Goal: Contribute content

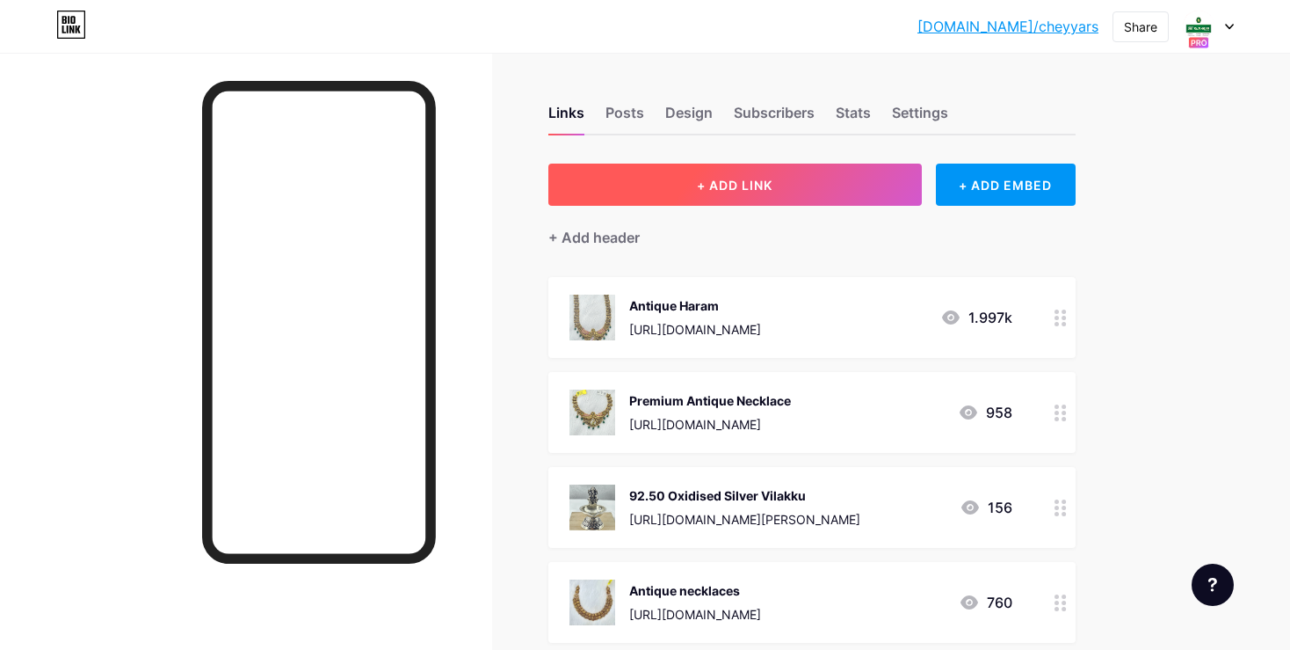
click at [857, 184] on button "+ ADD LINK" at bounding box center [735, 184] width 374 height 42
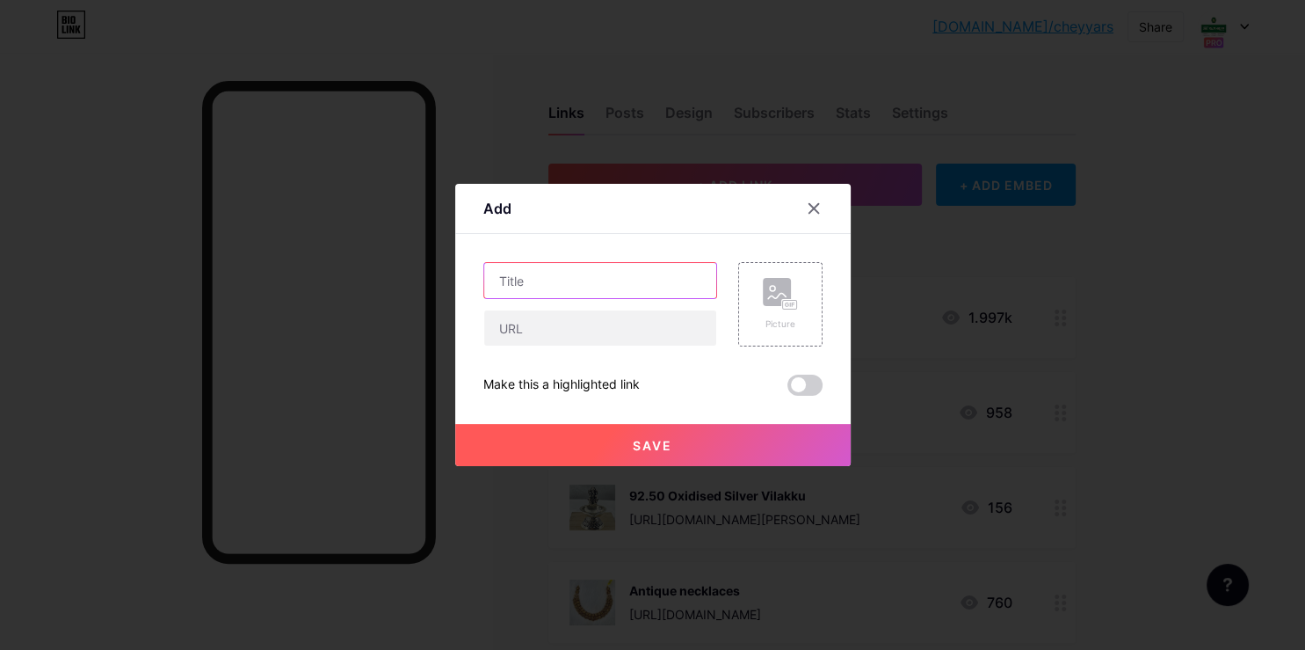
drag, startPoint x: 609, startPoint y: 287, endPoint x: 594, endPoint y: 307, distance: 25.1
click at [596, 298] on input "text" at bounding box center [600, 280] width 232 height 35
click at [578, 322] on input "text" at bounding box center [600, 327] width 232 height 35
paste input "[URL][DOMAIN_NAME]"
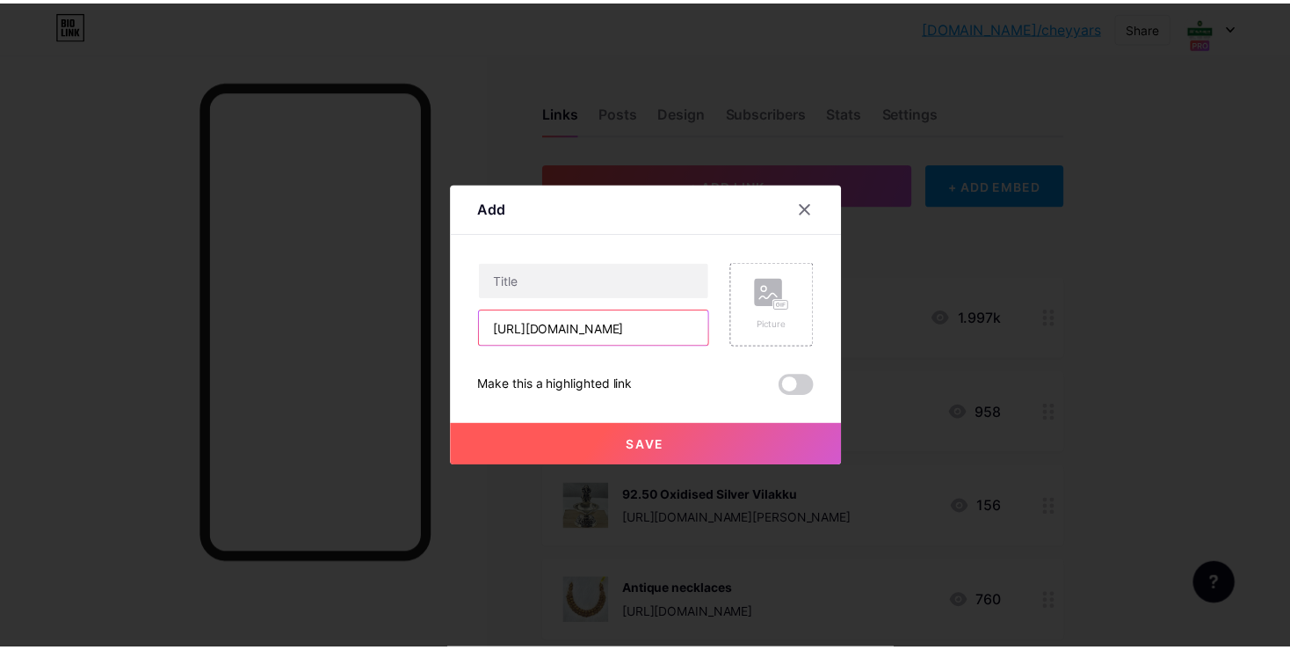
scroll to position [0, 380]
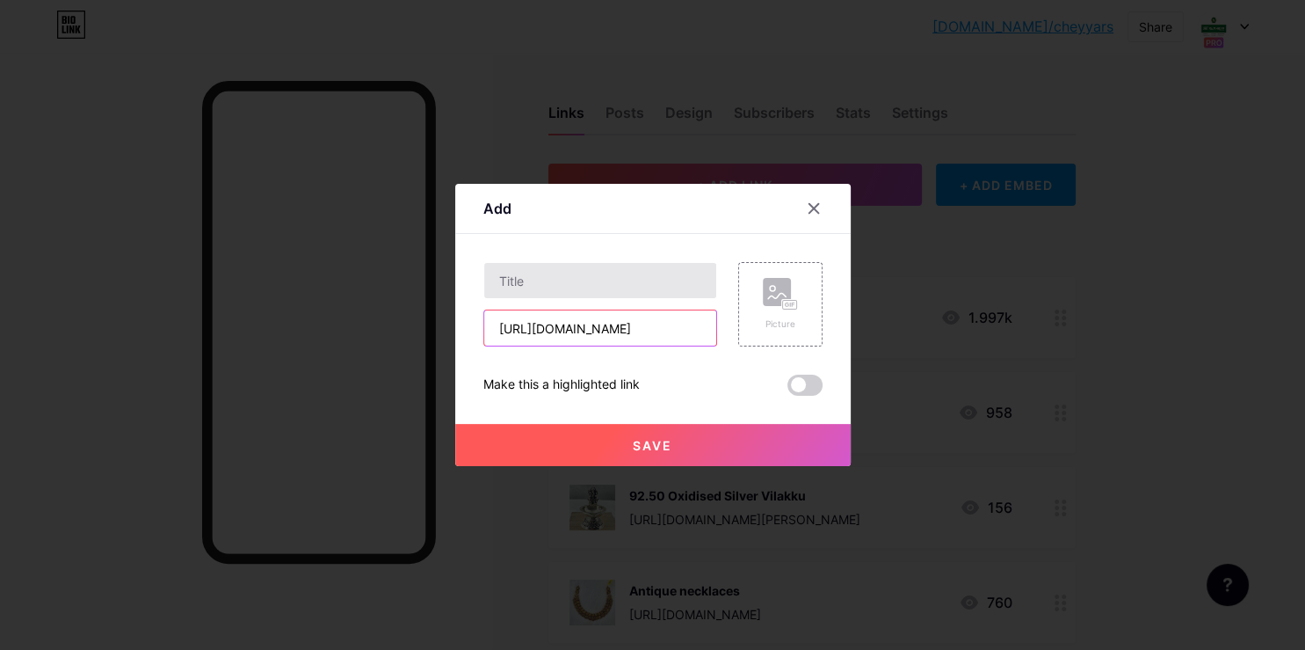
type input "[URL][DOMAIN_NAME]"
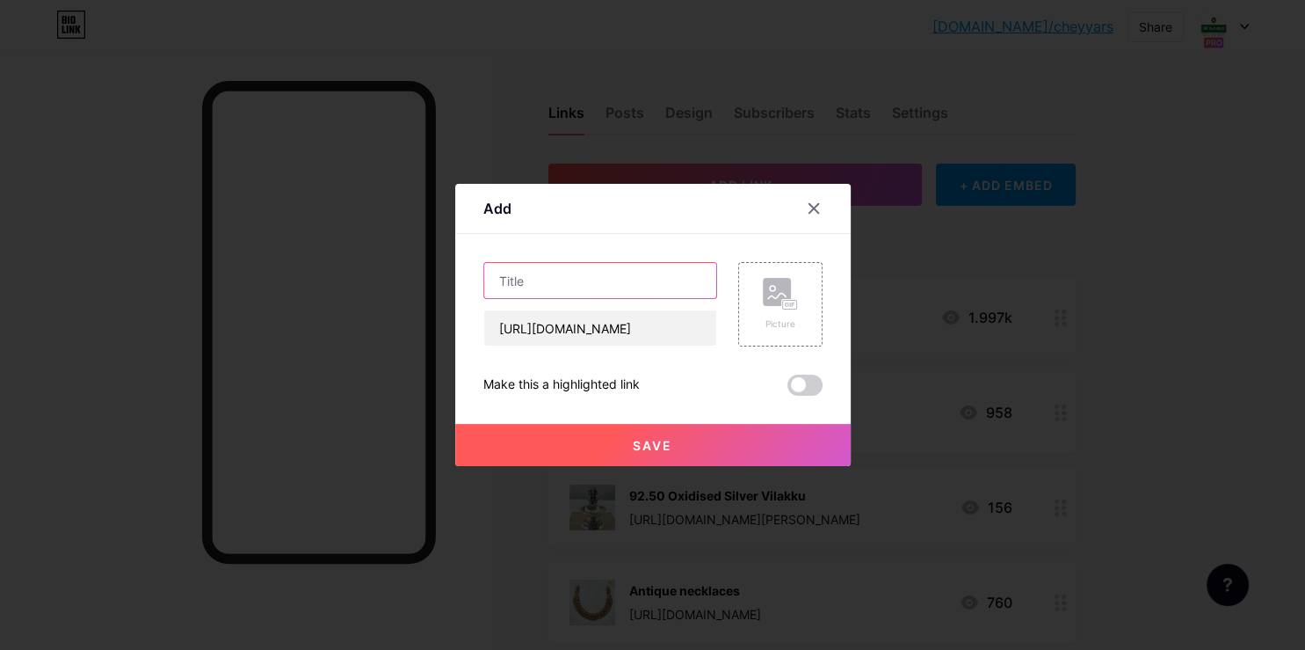
click at [590, 285] on input "text" at bounding box center [600, 280] width 232 height 35
type input "F"
type input "Antique Earrings"
click at [788, 280] on rect at bounding box center [777, 292] width 28 height 28
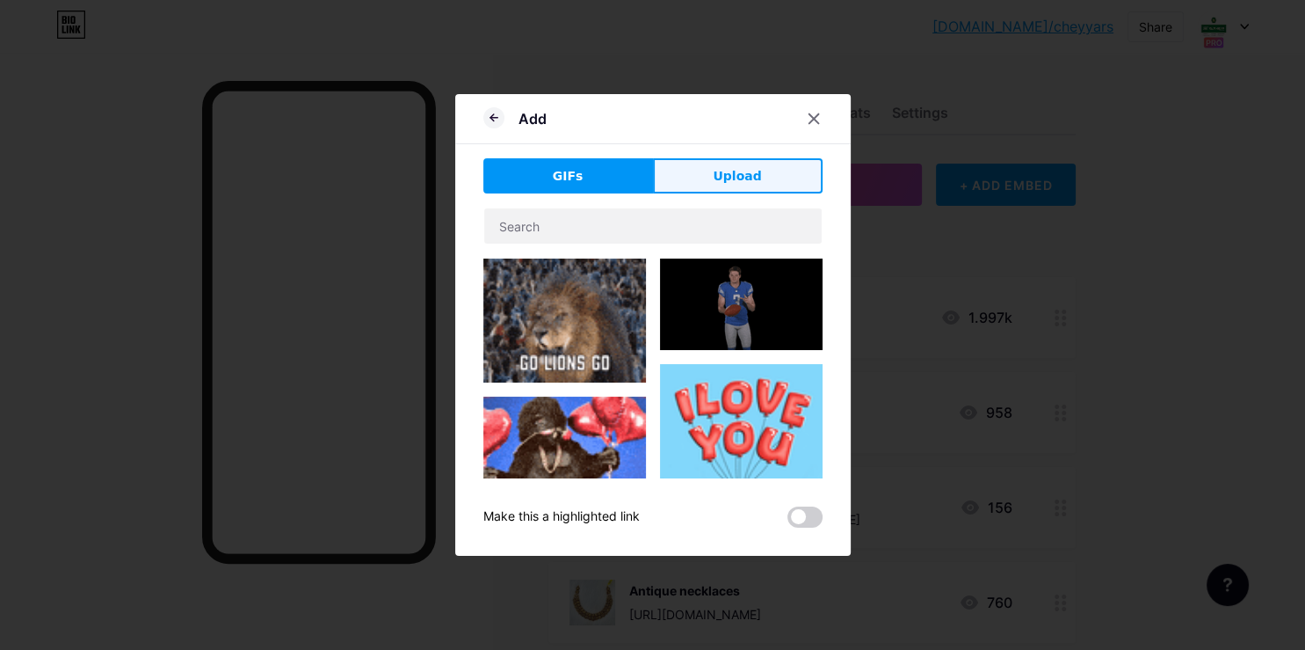
drag, startPoint x: 740, startPoint y: 158, endPoint x: 736, endPoint y: 185, distance: 26.7
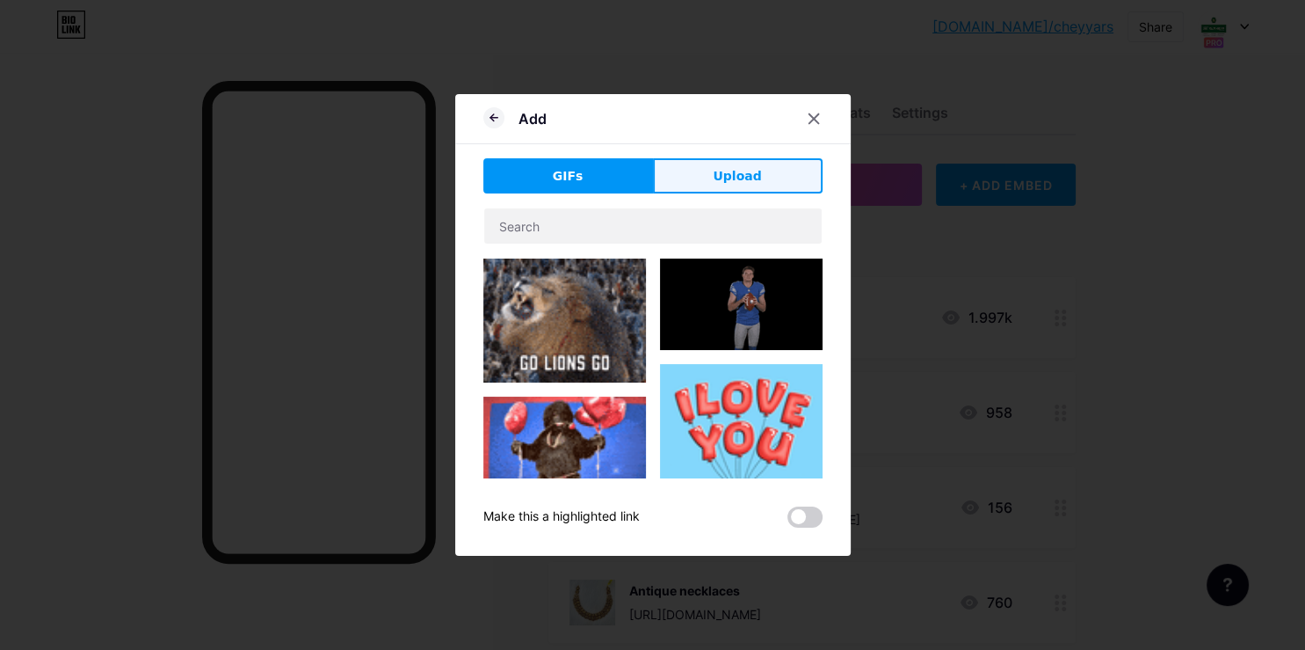
click at [741, 158] on div "Add GIFs Upload Content YouTube Play YouTube video without leaving your page. A…" at bounding box center [653, 324] width 396 height 461
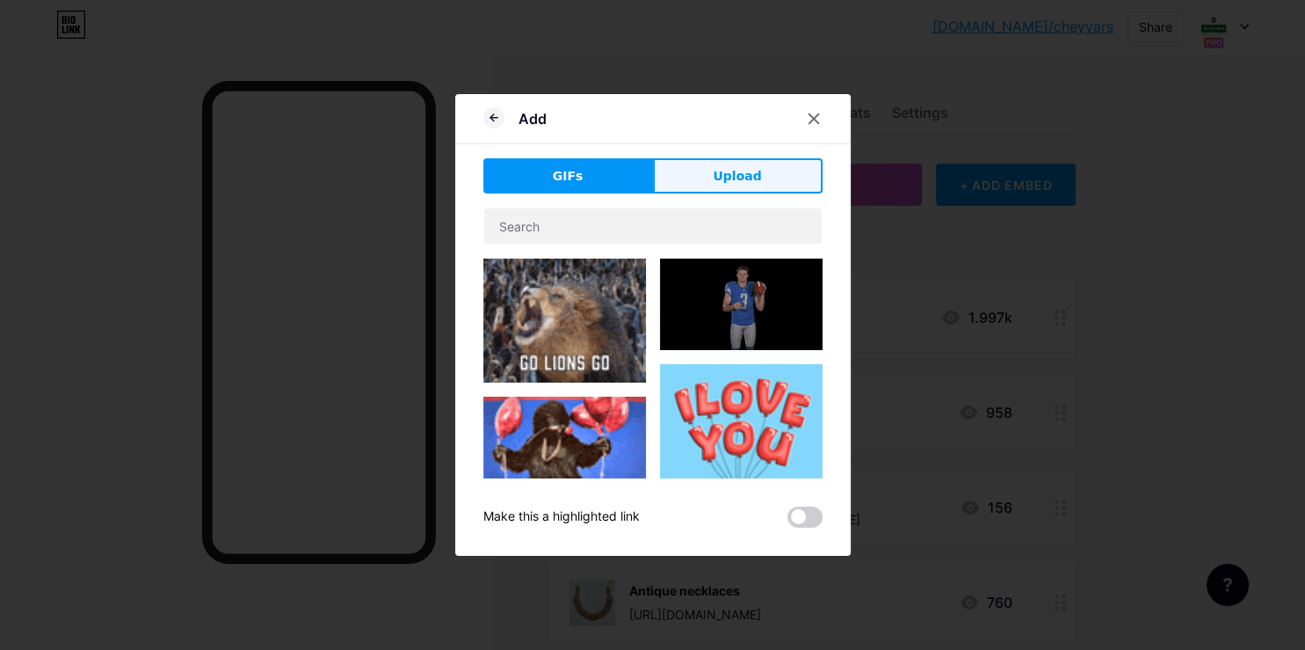
click at [744, 162] on button "Upload" at bounding box center [738, 175] width 170 height 35
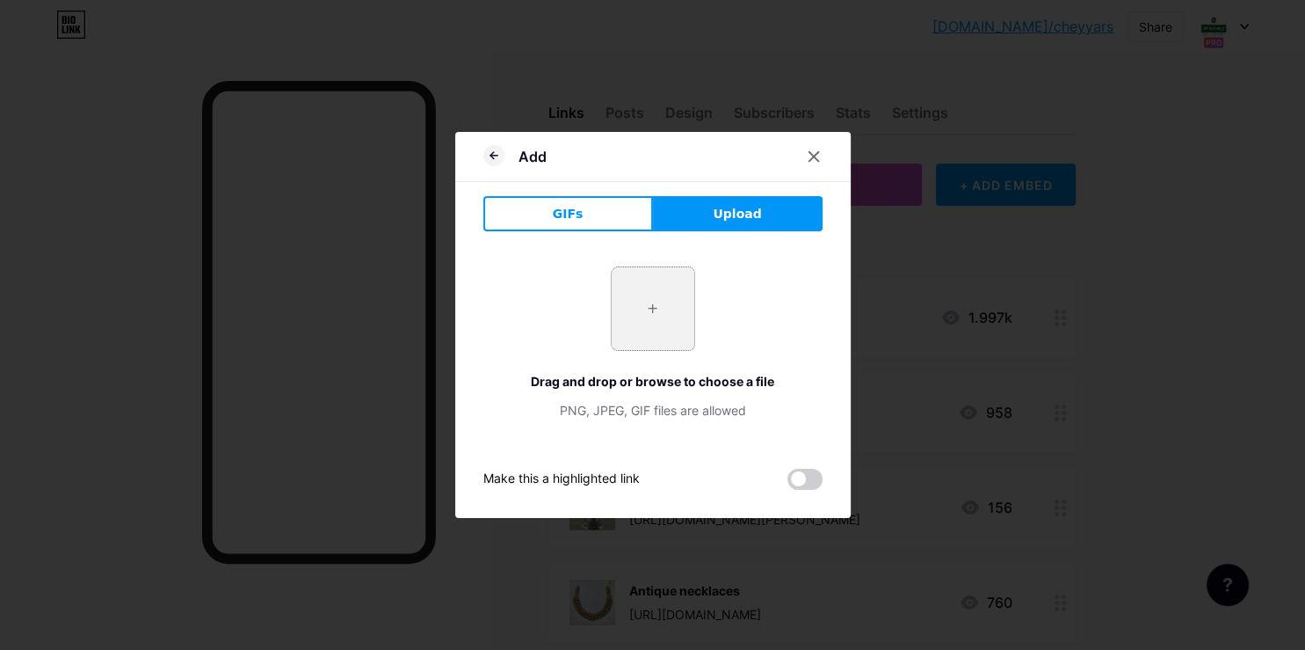
click at [672, 297] on input "file" at bounding box center [653, 308] width 83 height 83
type input "C:\fakepath\-OZsRRipwaKiMGrbCqJq.jpg"
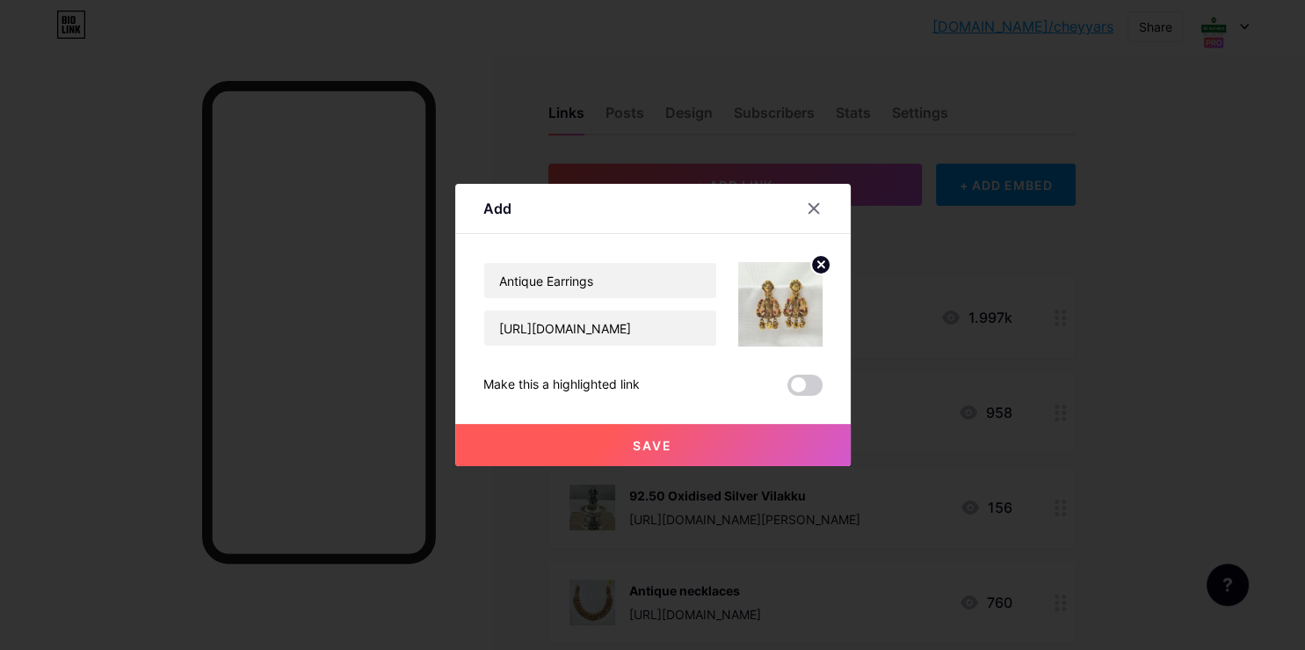
click at [657, 437] on button "Save" at bounding box center [653, 445] width 396 height 42
